Goal: Check status: Check status

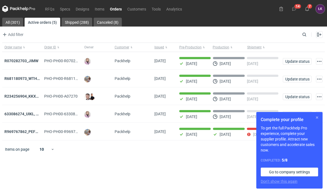
click at [318, 117] on button "button" at bounding box center [317, 117] width 7 height 7
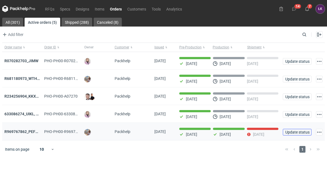
click at [304, 134] on span "Update status" at bounding box center [297, 132] width 24 height 4
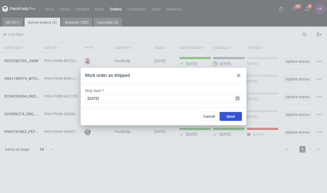
click at [228, 116] on span "Save" at bounding box center [230, 116] width 9 height 4
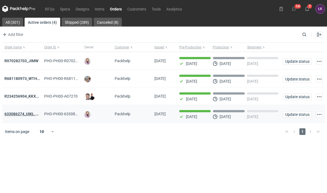
click at [27, 116] on strong "633086274_UIKL, MOEG" at bounding box center [25, 114] width 43 height 4
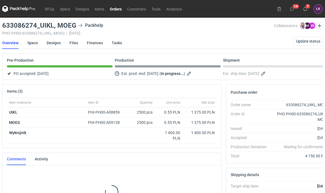
scroll to position [17, 0]
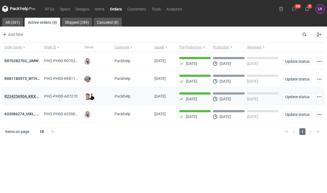
click at [26, 97] on strong "R234256904_KKXJ, CKTY,PCHN, FHNV,TJBT,BVDV,VPVS,UUAJ,HTKI,TWOS,IFEI,BQIJ'" at bounding box center [78, 96] width 148 height 4
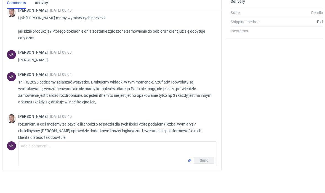
scroll to position [310, 0]
